Goal: Information Seeking & Learning: Learn about a topic

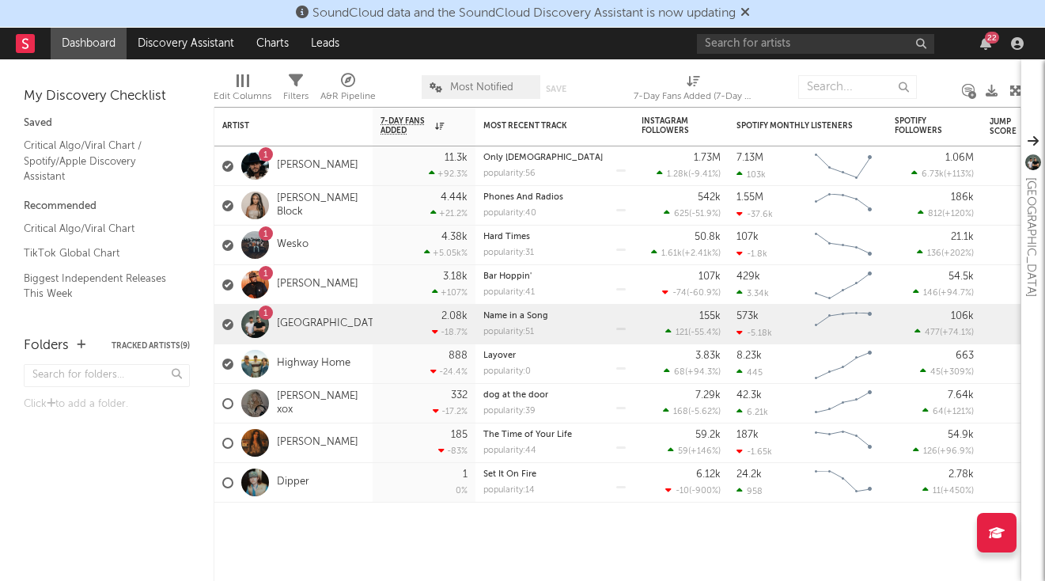
click at [750, 13] on icon at bounding box center [745, 12] width 9 height 13
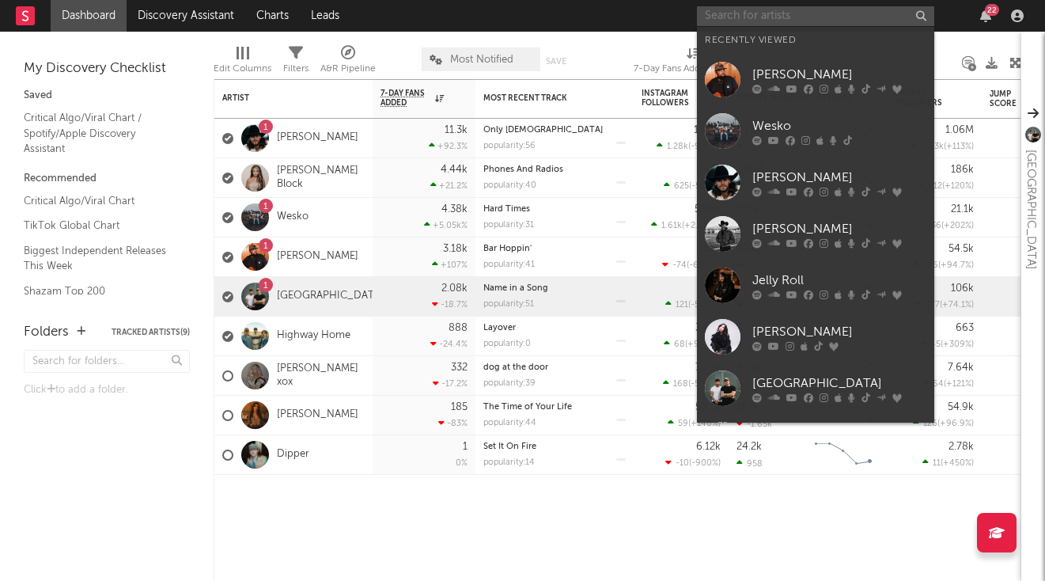
click at [749, 21] on input "text" at bounding box center [815, 16] width 237 height 20
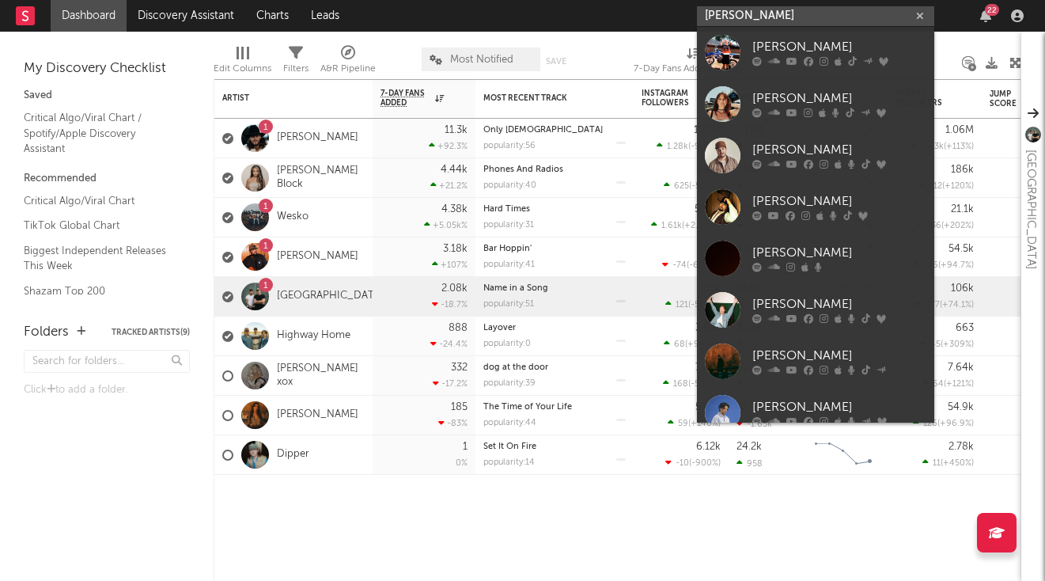
type input "[PERSON_NAME]"
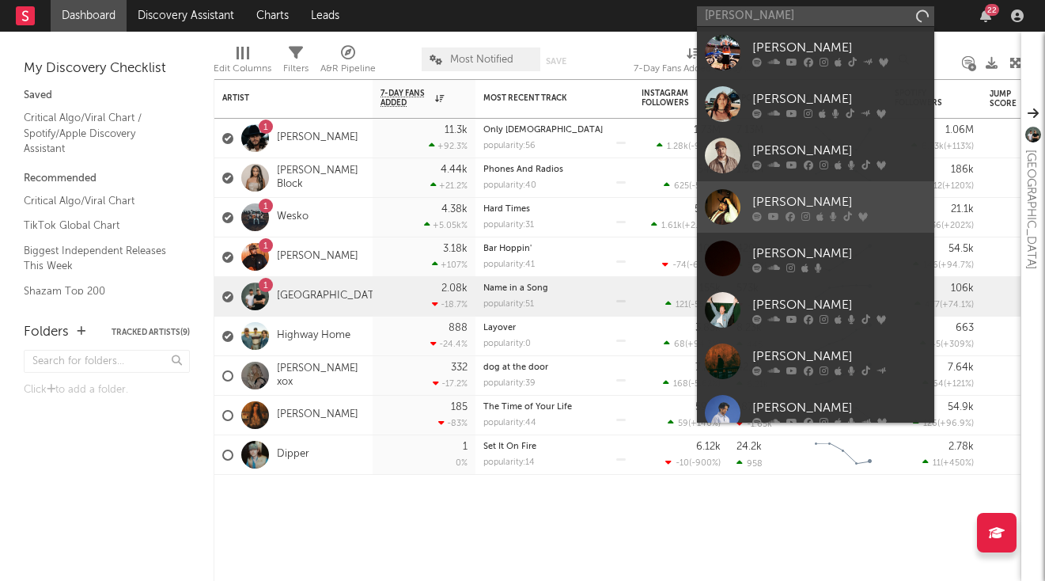
drag, startPoint x: 749, startPoint y: 21, endPoint x: 885, endPoint y: 204, distance: 228.1
click at [885, 204] on div "[PERSON_NAME]" at bounding box center [840, 201] width 174 height 19
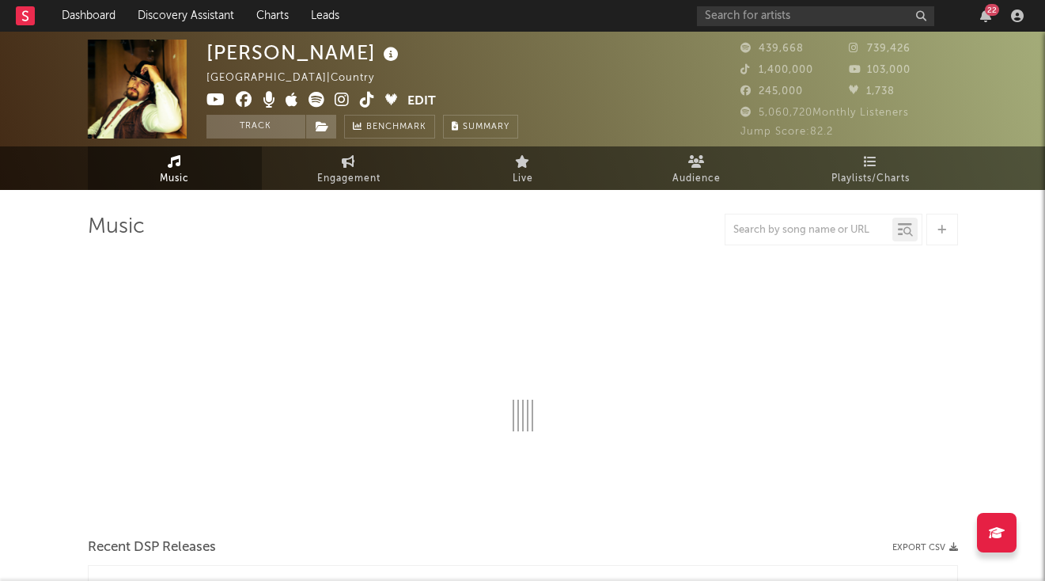
select select "6m"
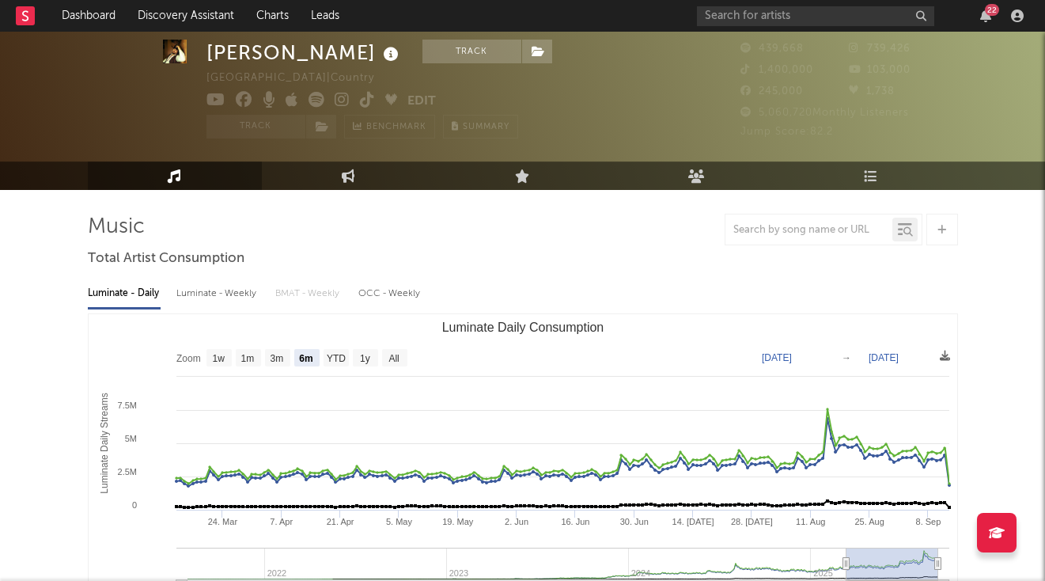
scroll to position [36, 0]
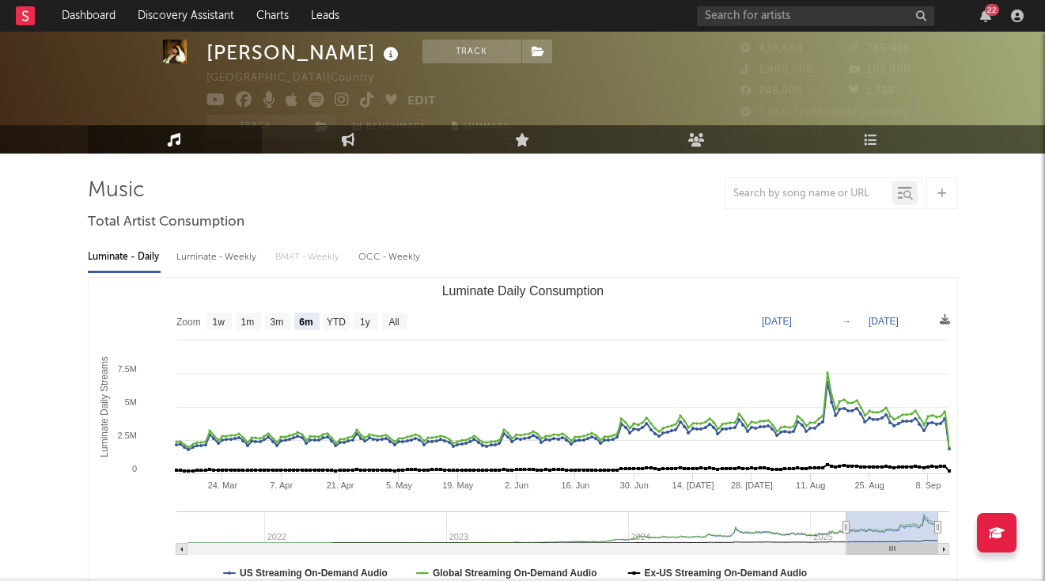
click at [238, 256] on div "Luminate - Weekly" at bounding box center [217, 257] width 83 height 27
select select "6m"
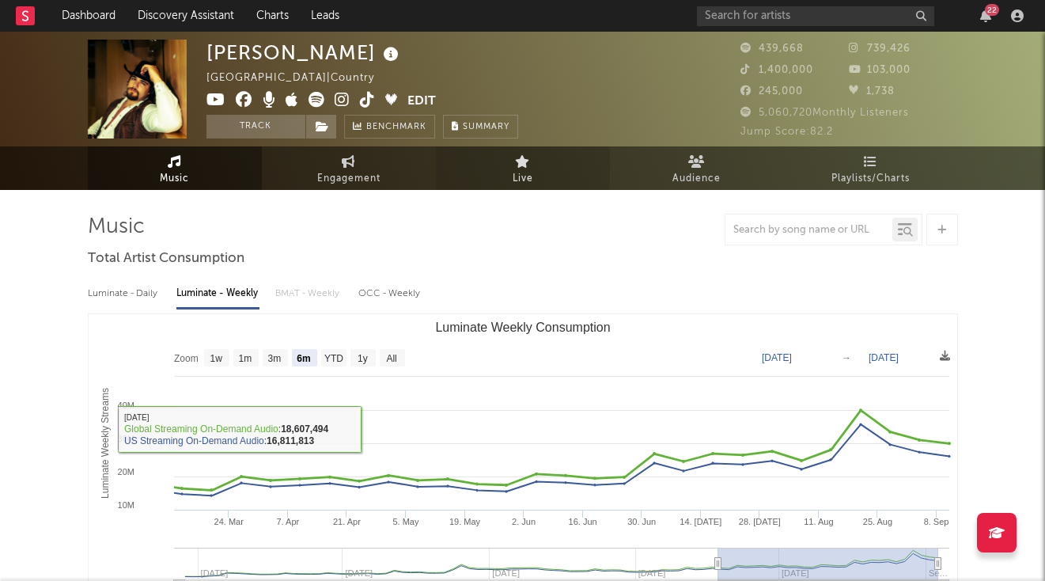
scroll to position [0, 0]
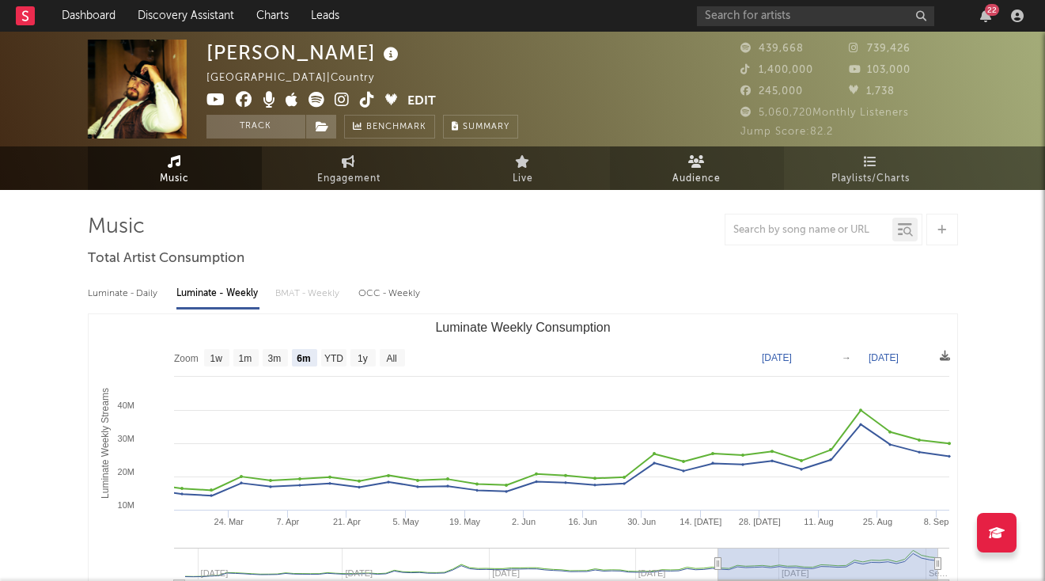
click at [688, 176] on span "Audience" at bounding box center [697, 178] width 48 height 19
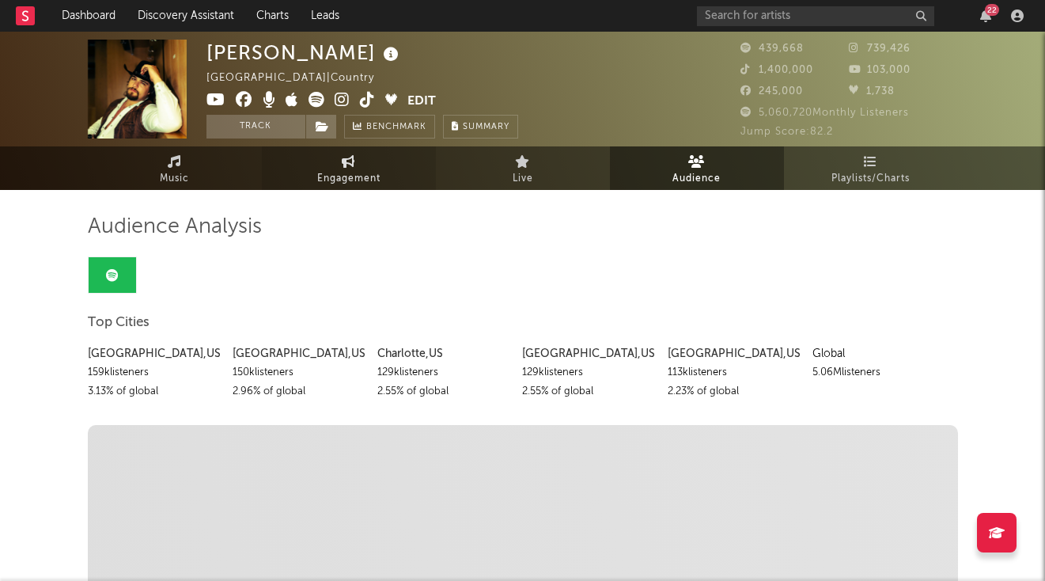
click at [367, 168] on link "Engagement" at bounding box center [349, 168] width 174 height 44
select select "1w"
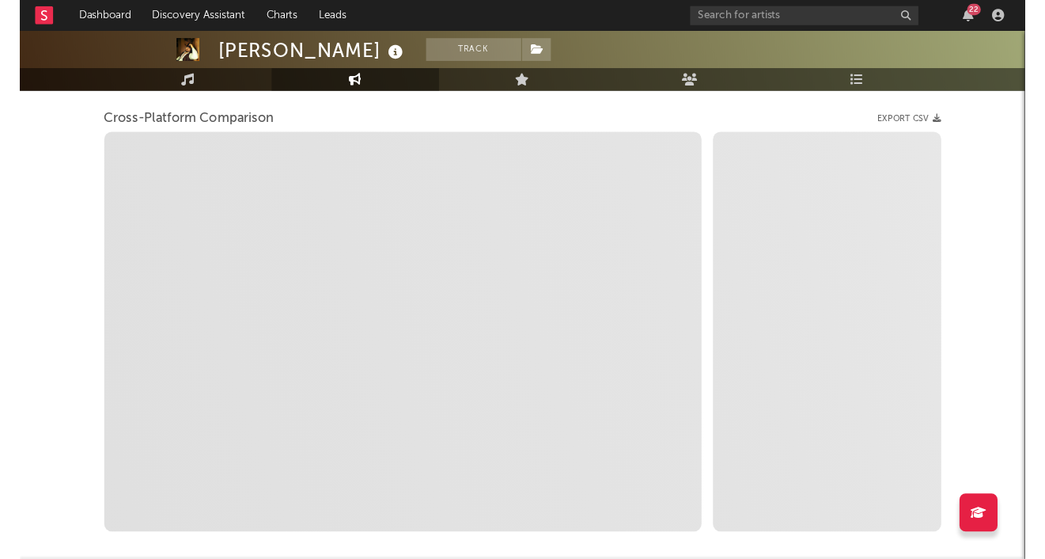
scroll to position [196, 0]
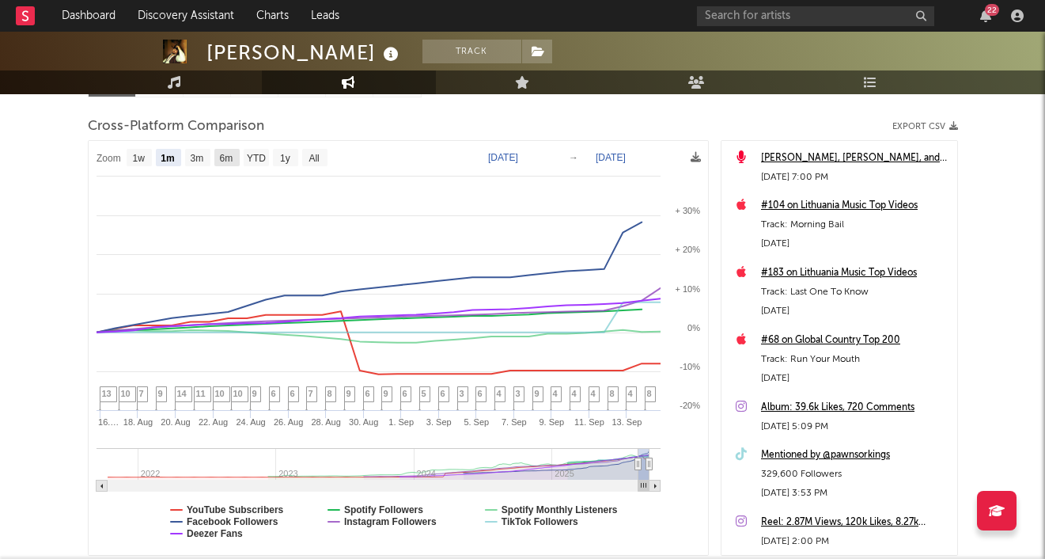
click at [230, 157] on text "6m" at bounding box center [225, 158] width 13 height 11
select select "6m"
type input "[DATE]"
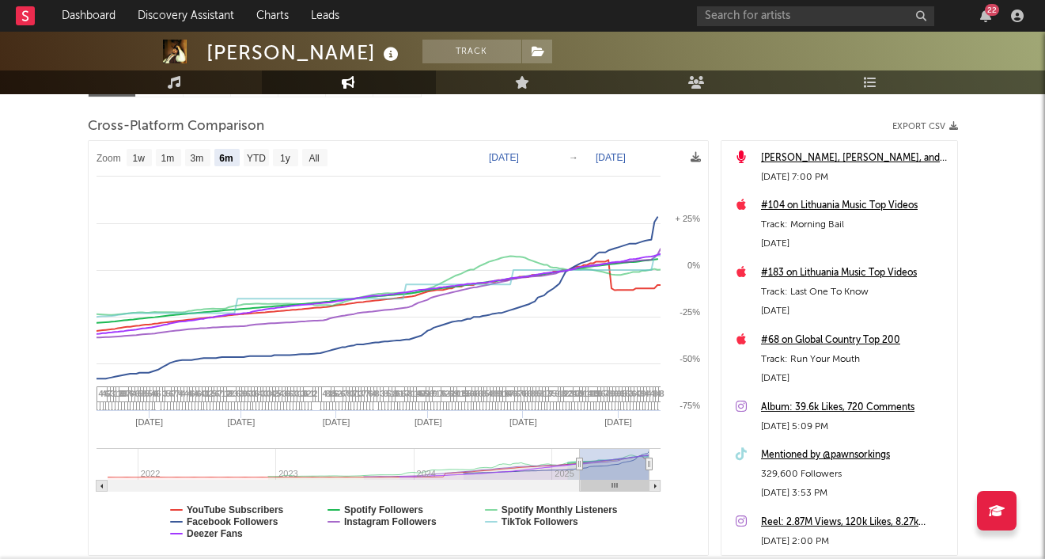
select select "6m"
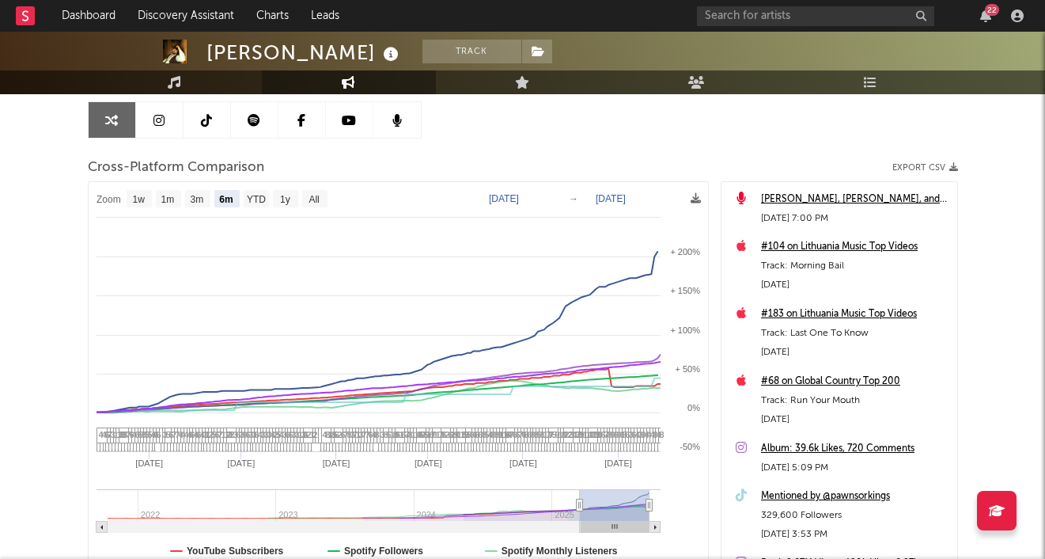
scroll to position [154, 0]
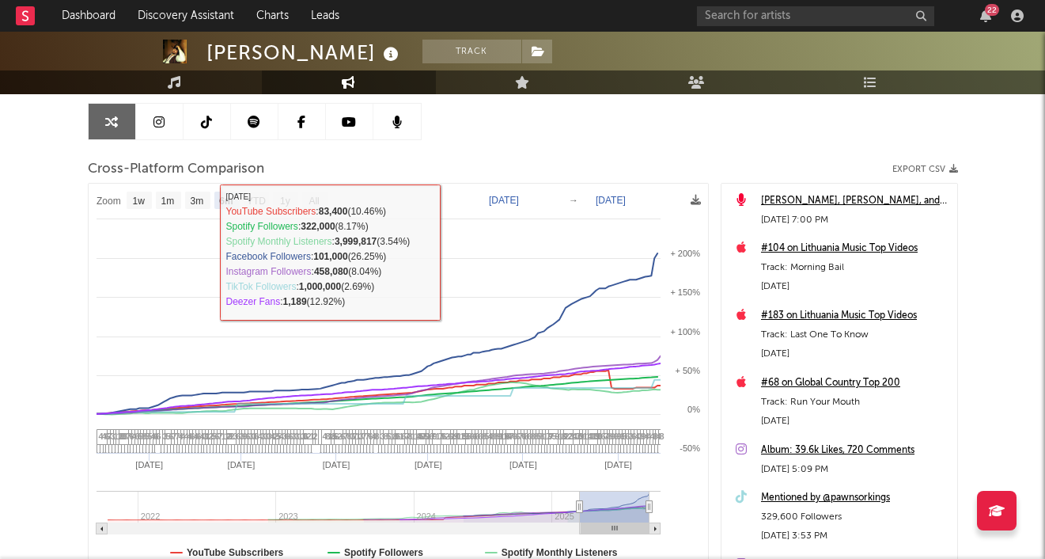
click at [155, 119] on icon at bounding box center [159, 122] width 11 height 13
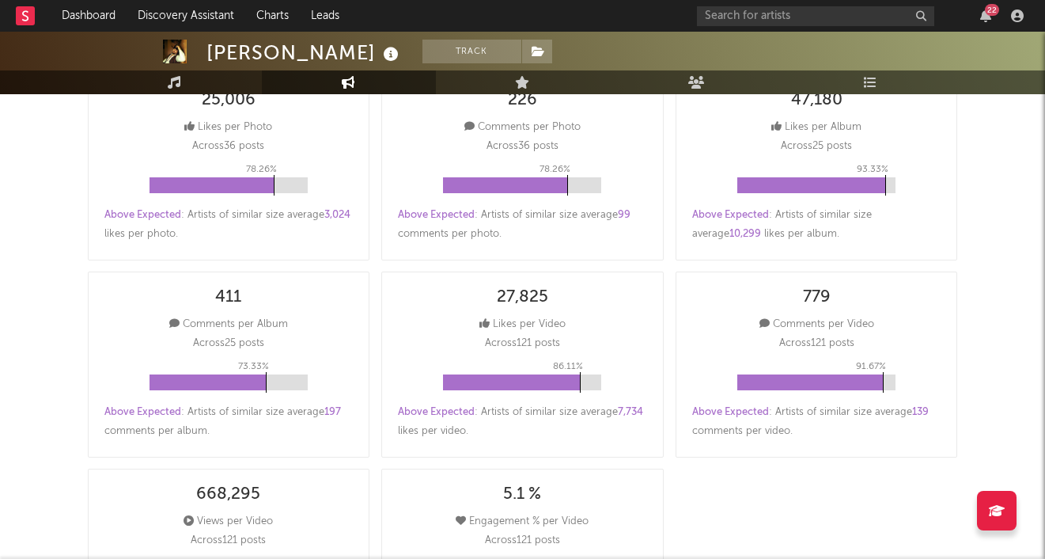
select select "6m"
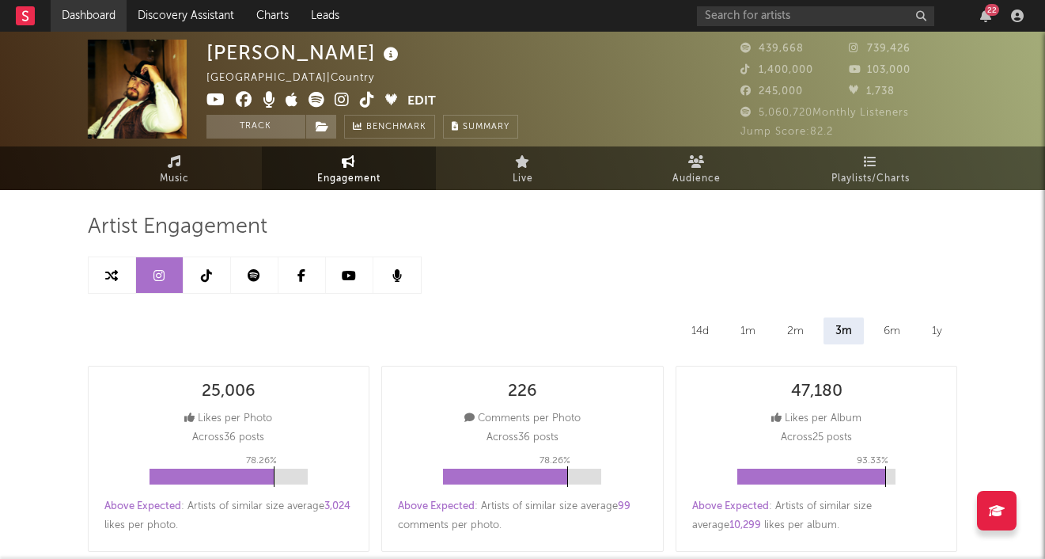
click at [82, 19] on link "Dashboard" at bounding box center [89, 16] width 76 height 32
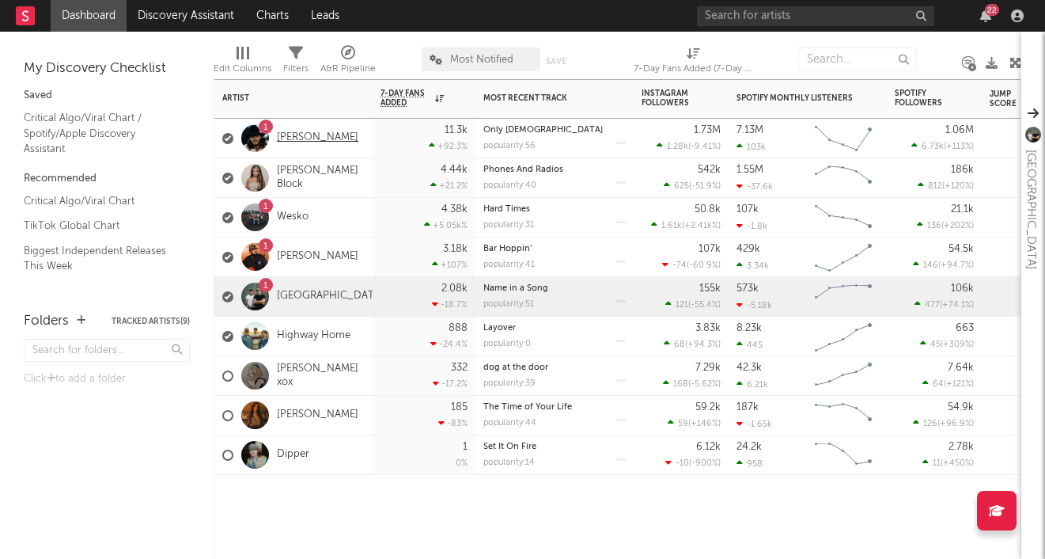
click at [301, 140] on link "[PERSON_NAME]" at bounding box center [318, 137] width 82 height 13
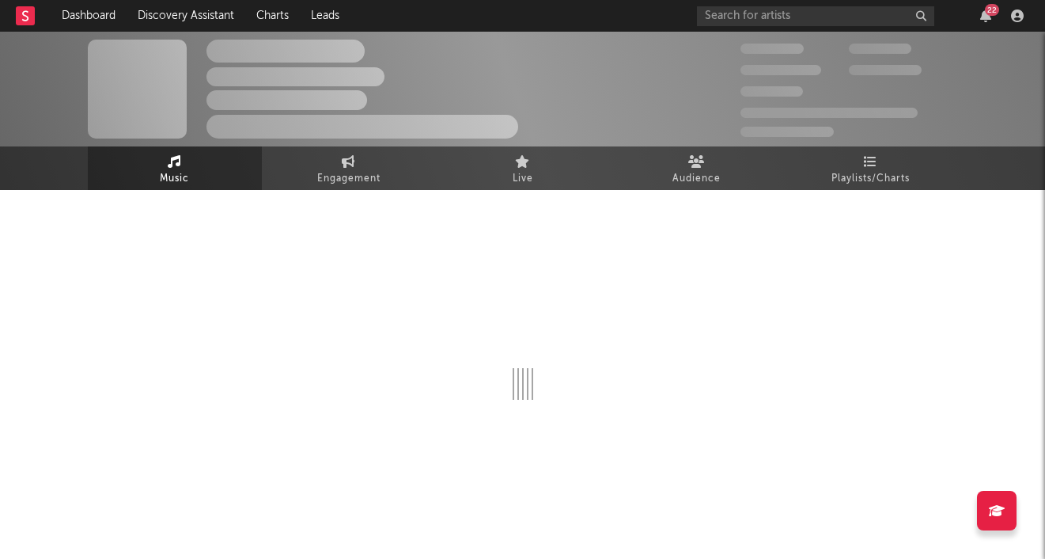
scroll to position [2, 0]
select select "6m"
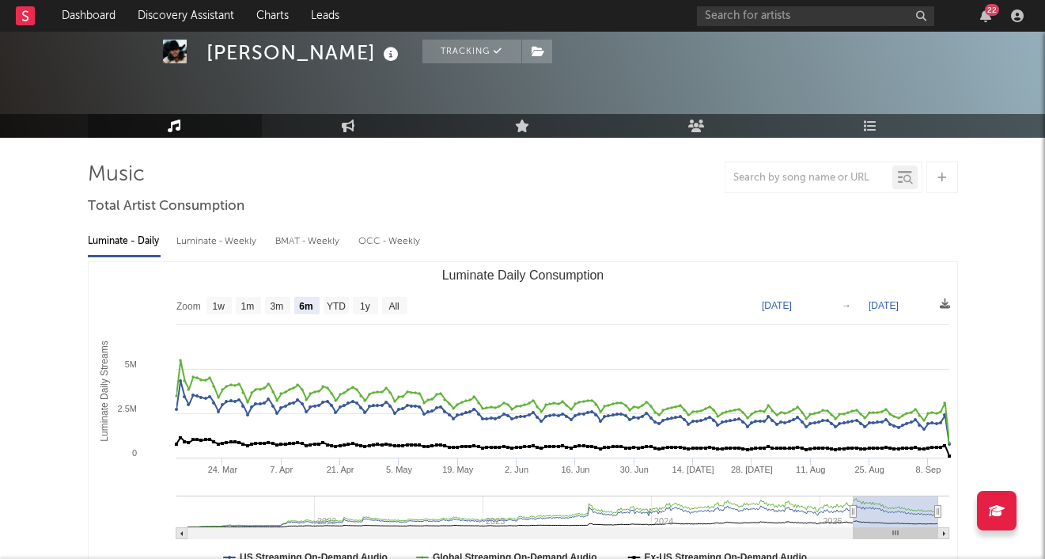
scroll to position [72, 0]
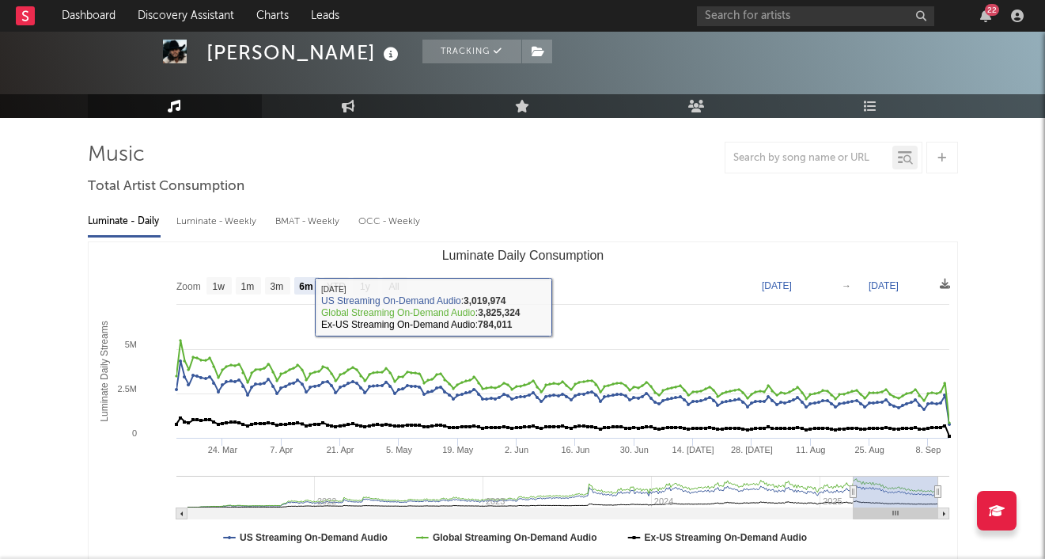
click at [216, 219] on div "Luminate - Weekly" at bounding box center [217, 221] width 83 height 27
select select "6m"
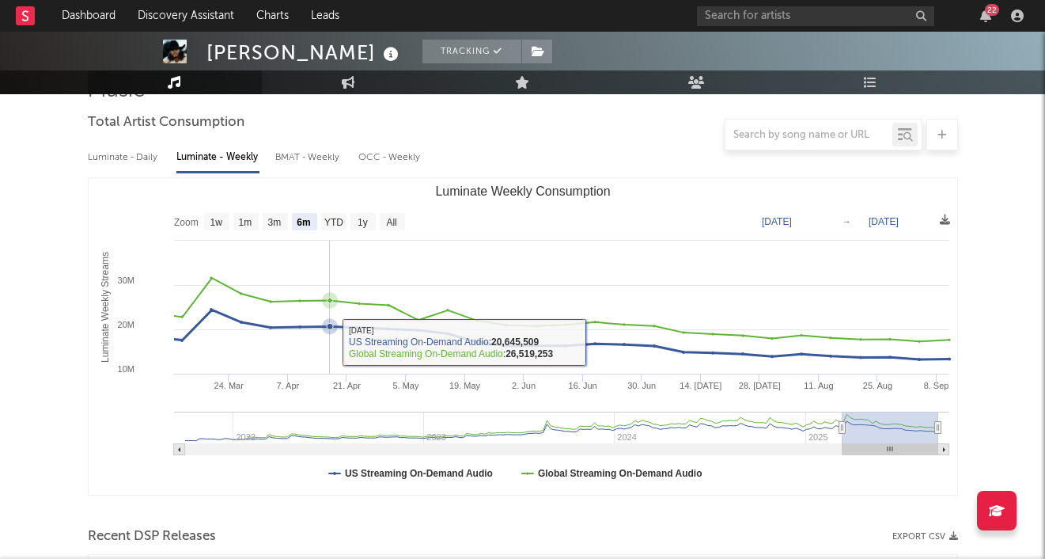
scroll to position [142, 0]
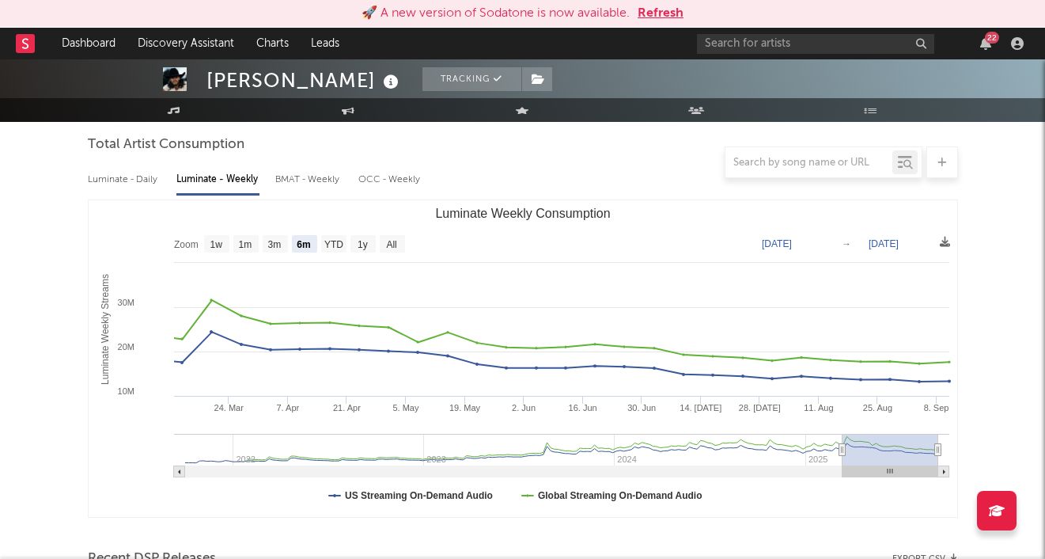
click at [655, 9] on button "Refresh" at bounding box center [661, 13] width 46 height 19
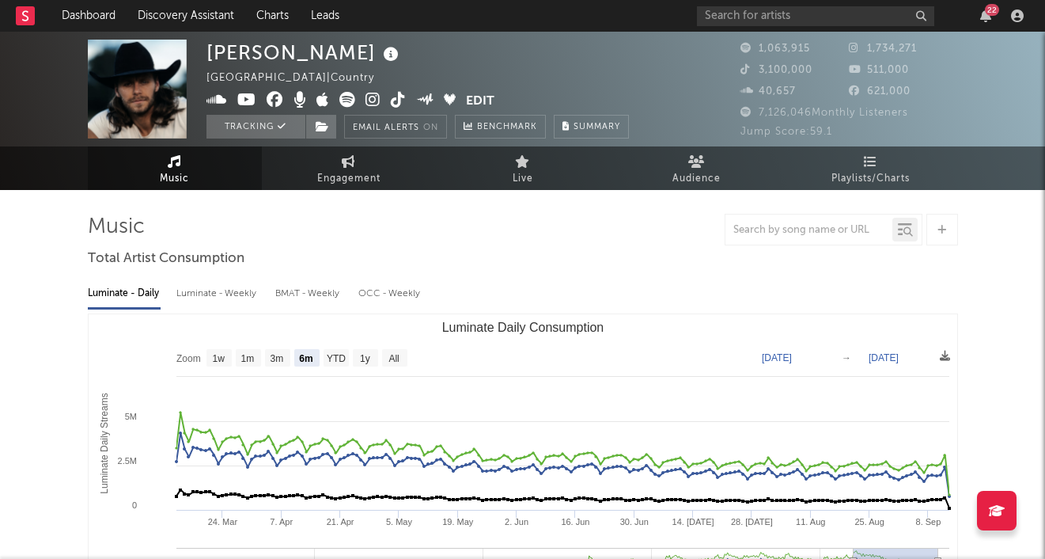
select select "6m"
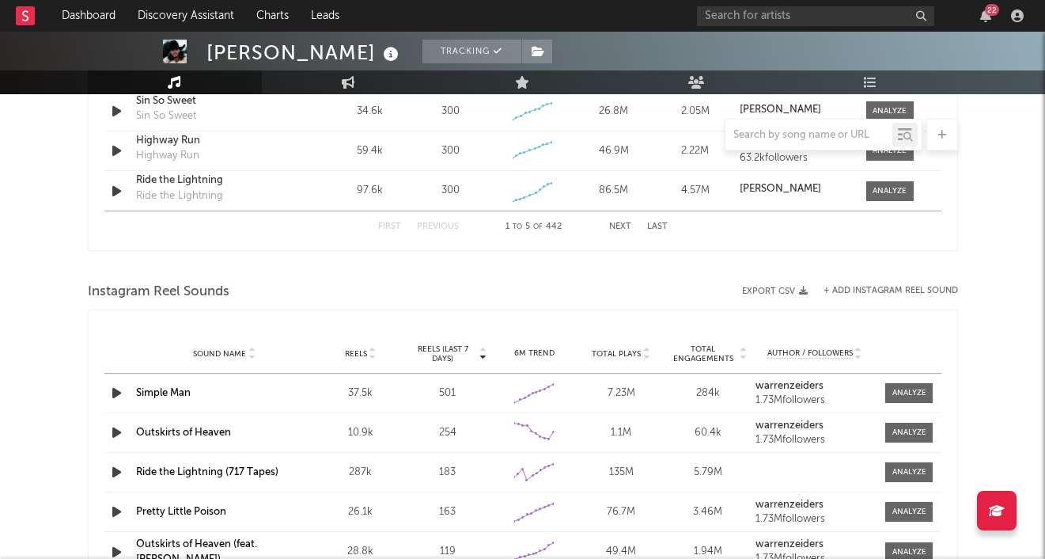
scroll to position [1097, 0]
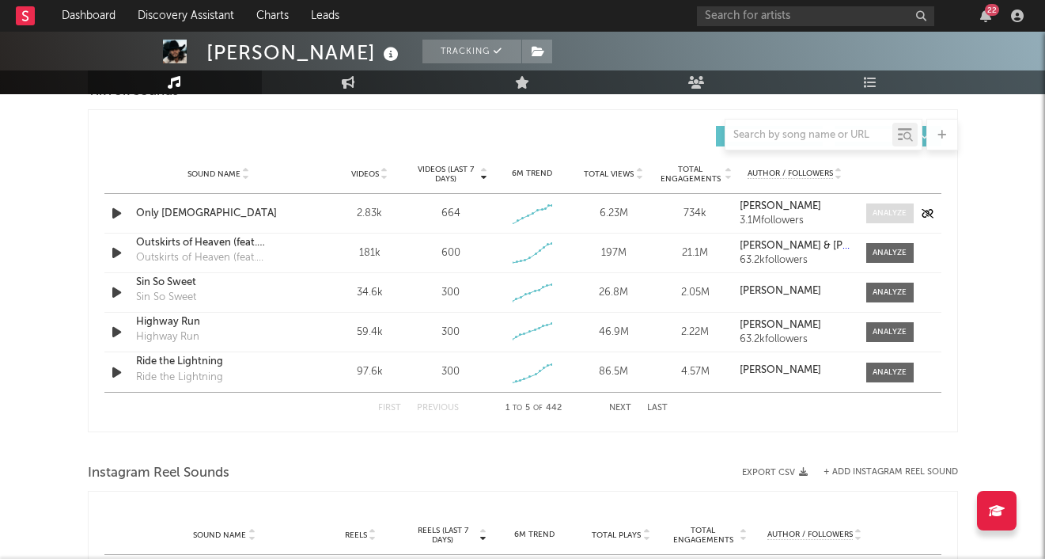
click at [882, 210] on div at bounding box center [890, 213] width 34 height 12
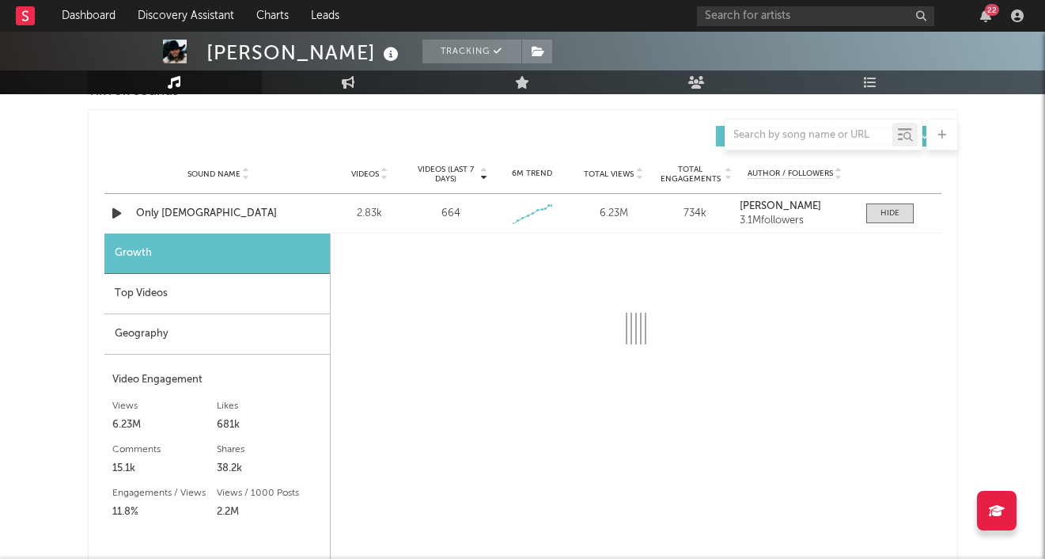
select select "1w"
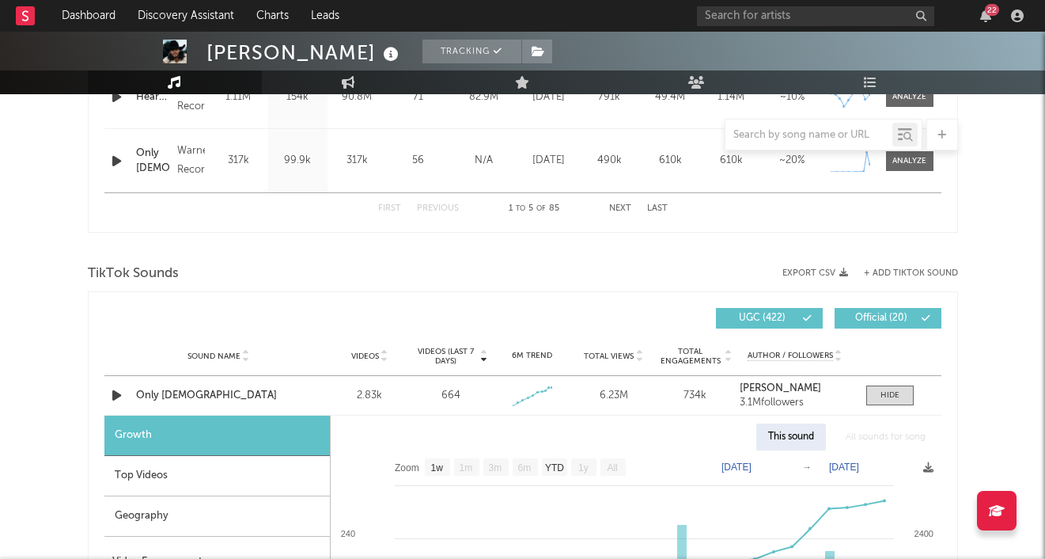
scroll to position [931, 0]
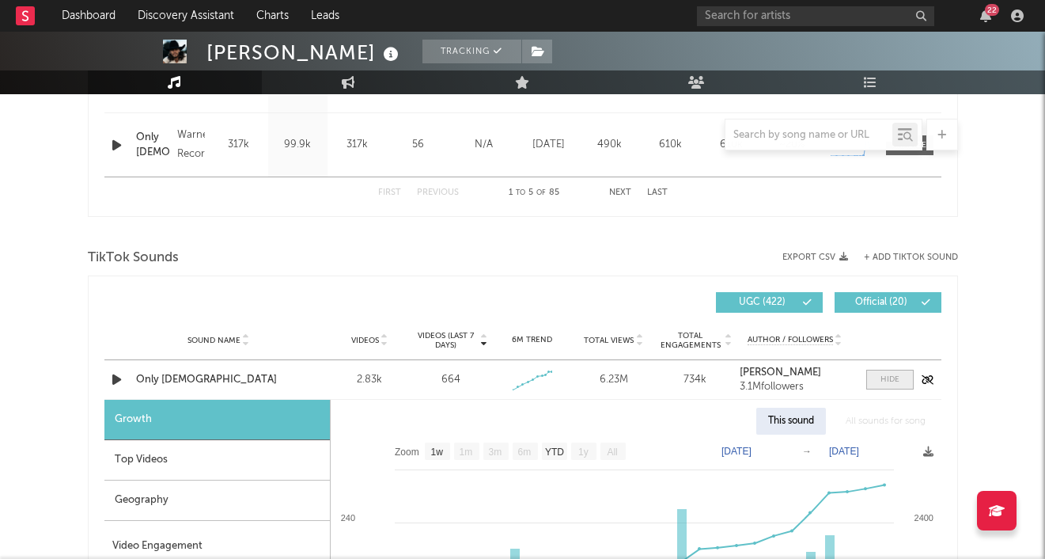
click at [902, 376] on span at bounding box center [889, 380] width 47 height 20
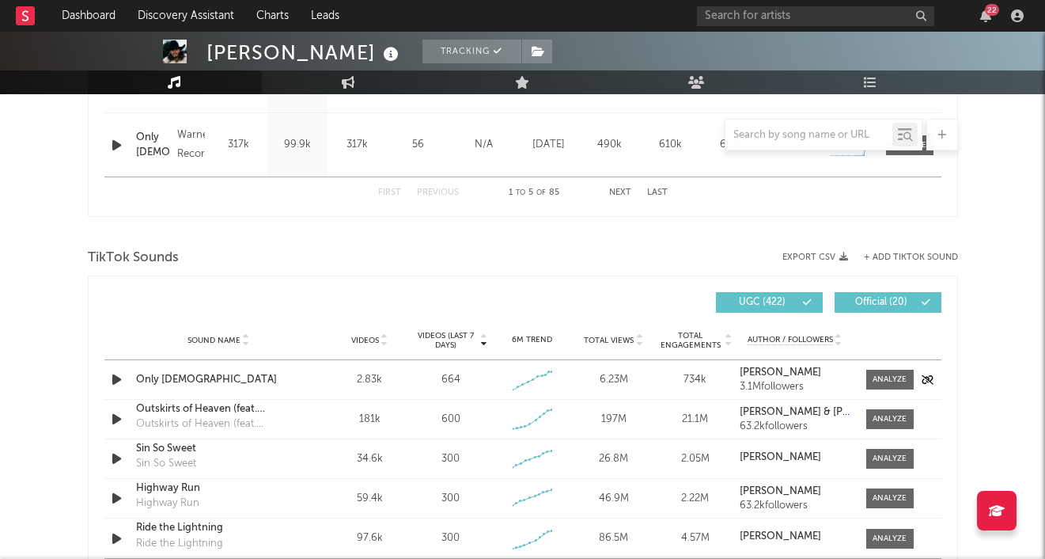
scroll to position [1017, 0]
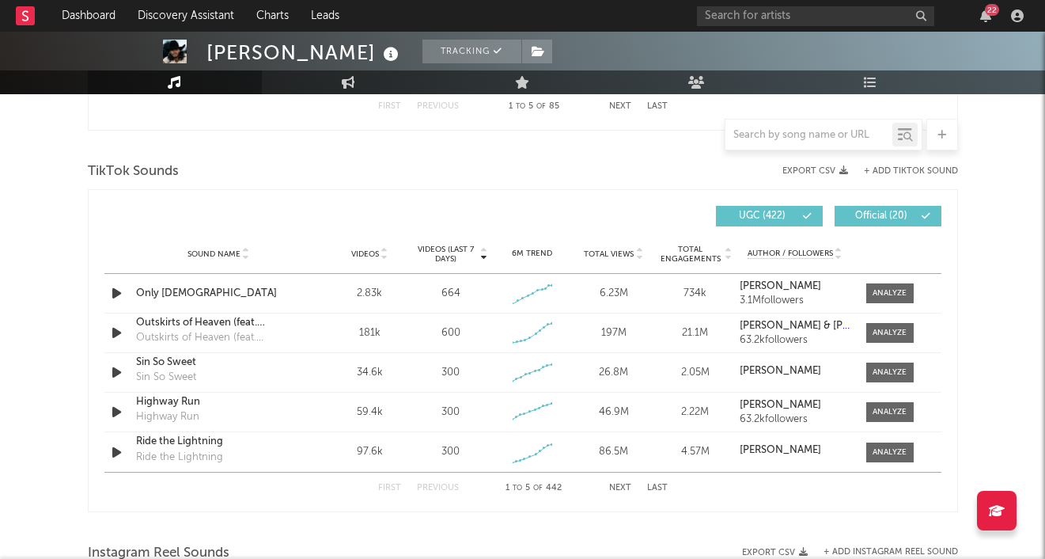
click at [622, 480] on div "First Previous 1 to 5 of 442 Next Last" at bounding box center [523, 487] width 290 height 31
click at [620, 483] on div "First Previous 1 to 5 of 442 Next Last" at bounding box center [523, 487] width 290 height 31
click at [617, 490] on button "Next" at bounding box center [620, 487] width 22 height 9
